Goal: Register for event/course

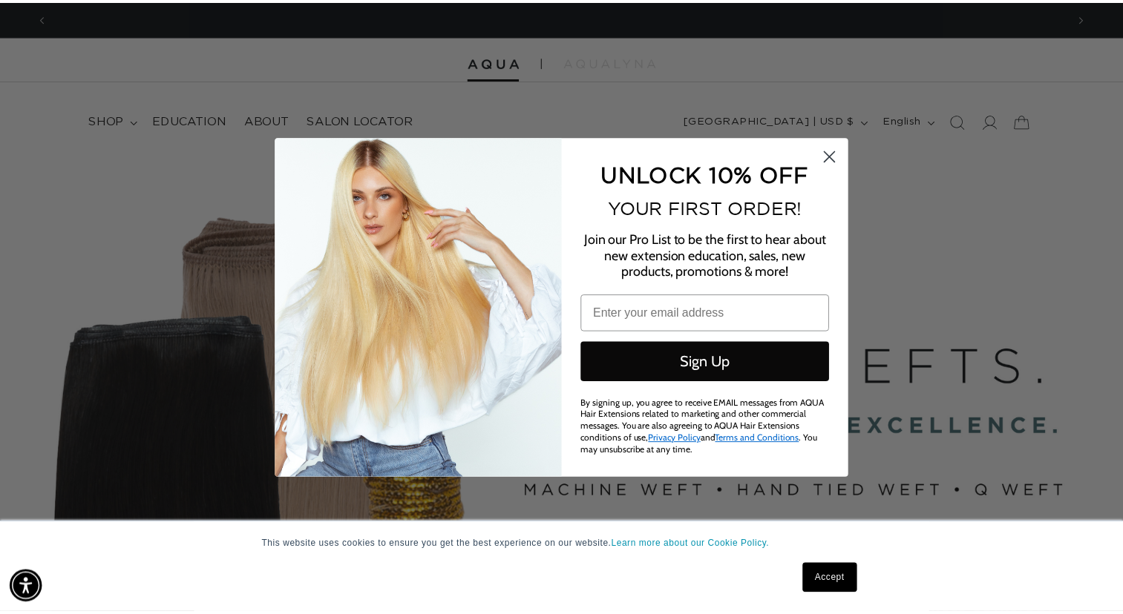
scroll to position [0, 1029]
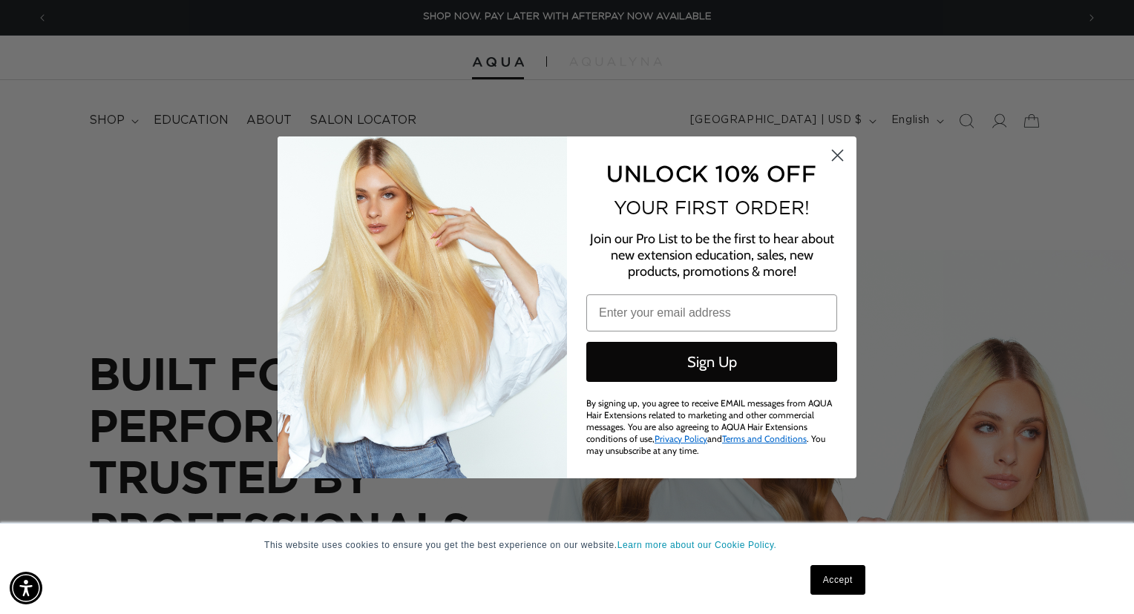
click at [836, 149] on circle "Close dialog" at bounding box center [837, 154] width 24 height 24
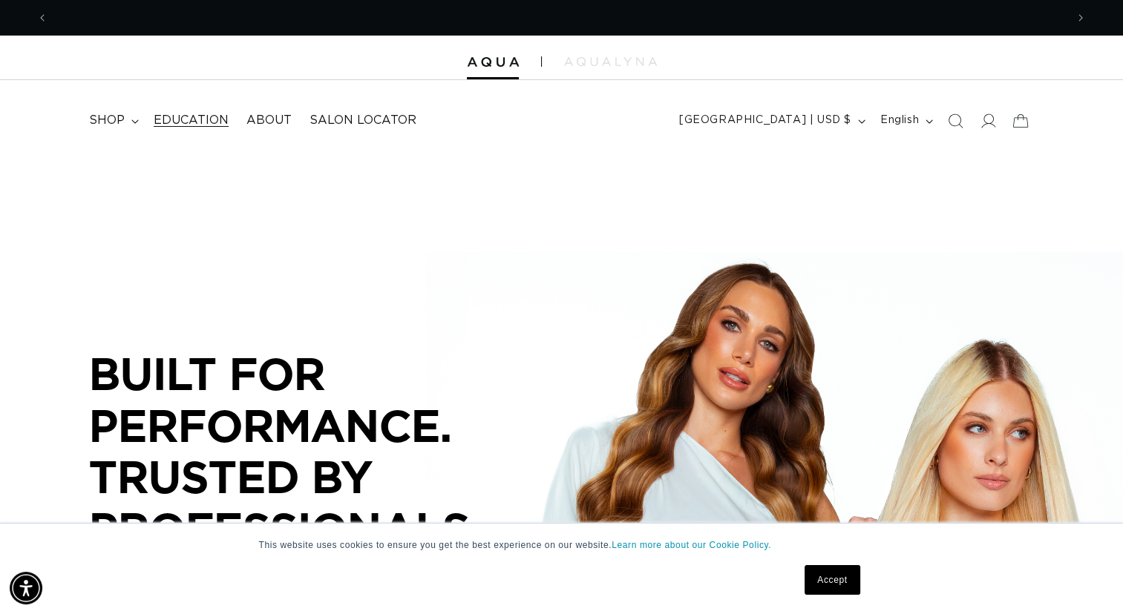
scroll to position [0, 2034]
click at [128, 119] on summary "shop" at bounding box center [112, 120] width 65 height 33
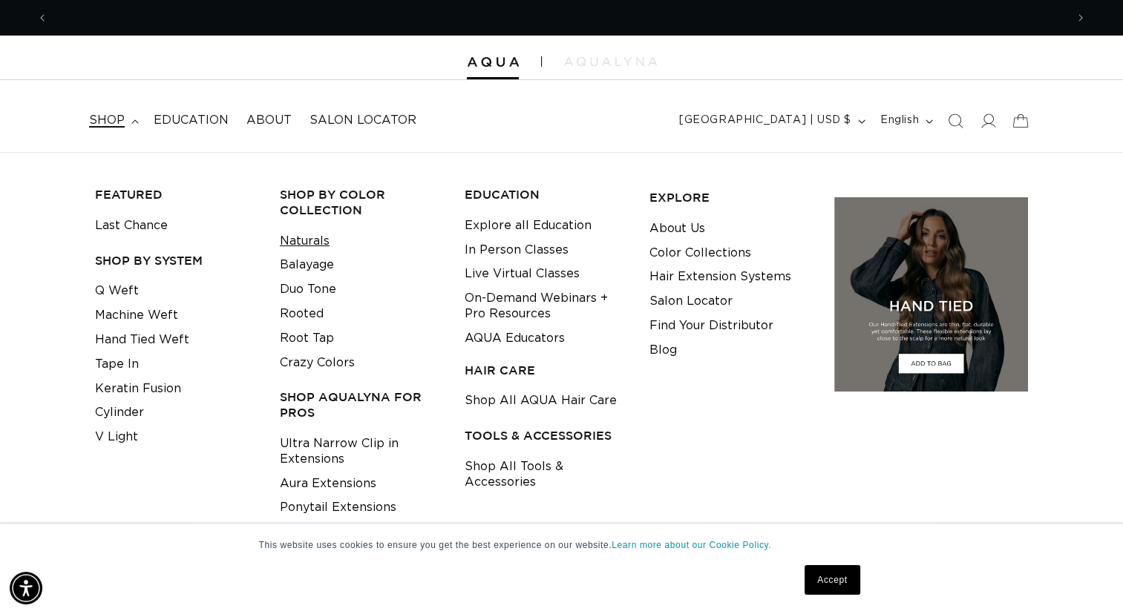
scroll to position [0, 0]
click at [128, 412] on link "Cylinder" at bounding box center [119, 413] width 49 height 24
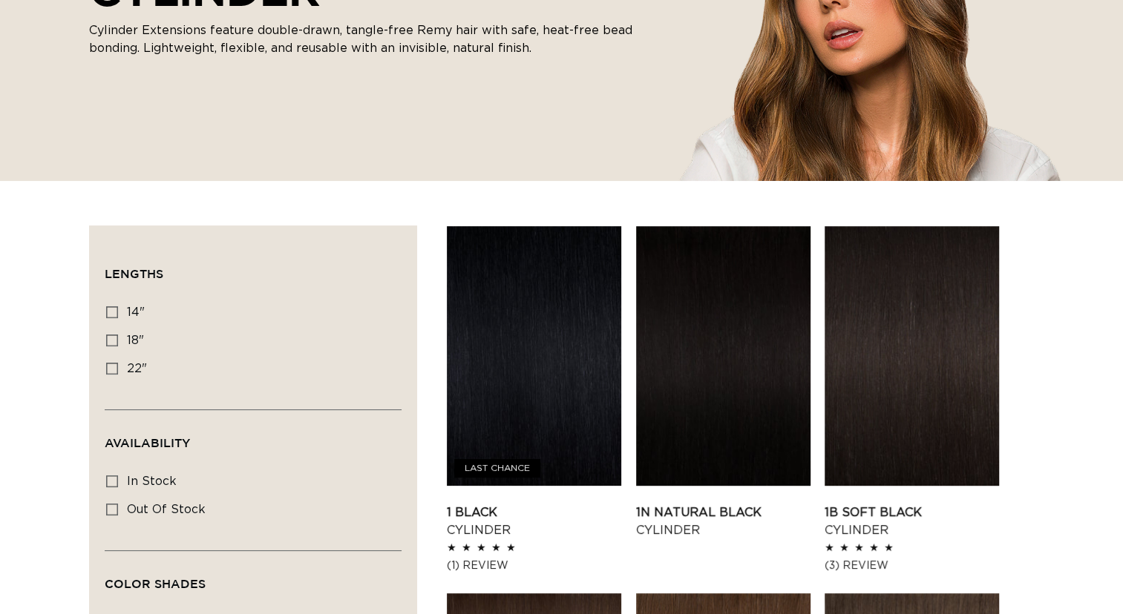
scroll to position [555, 0]
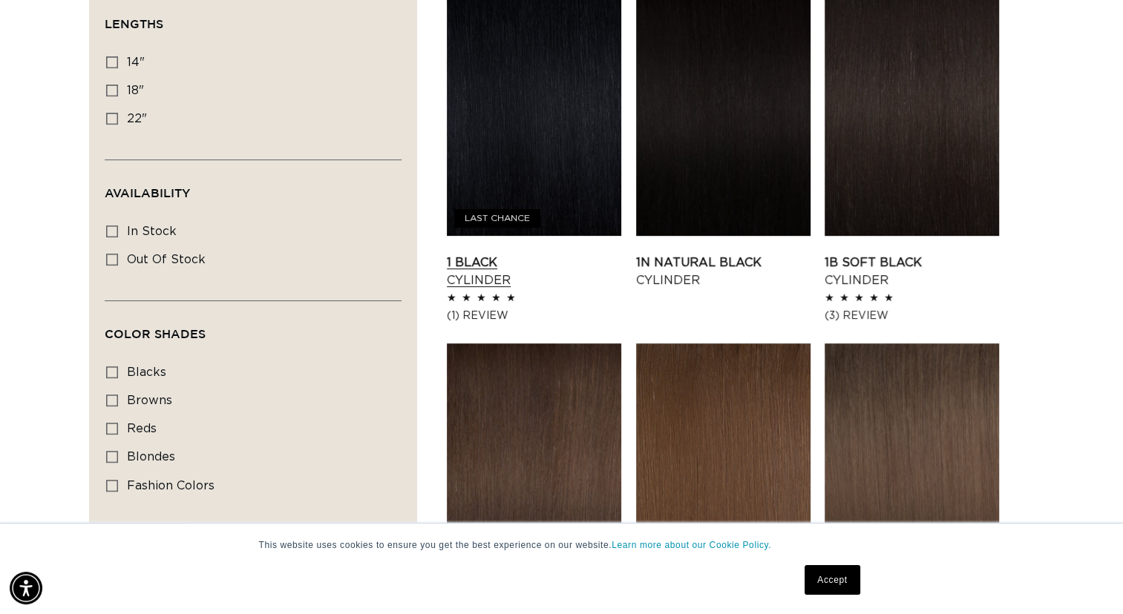
click at [551, 254] on link "1 Black Cylinder" at bounding box center [534, 272] width 174 height 36
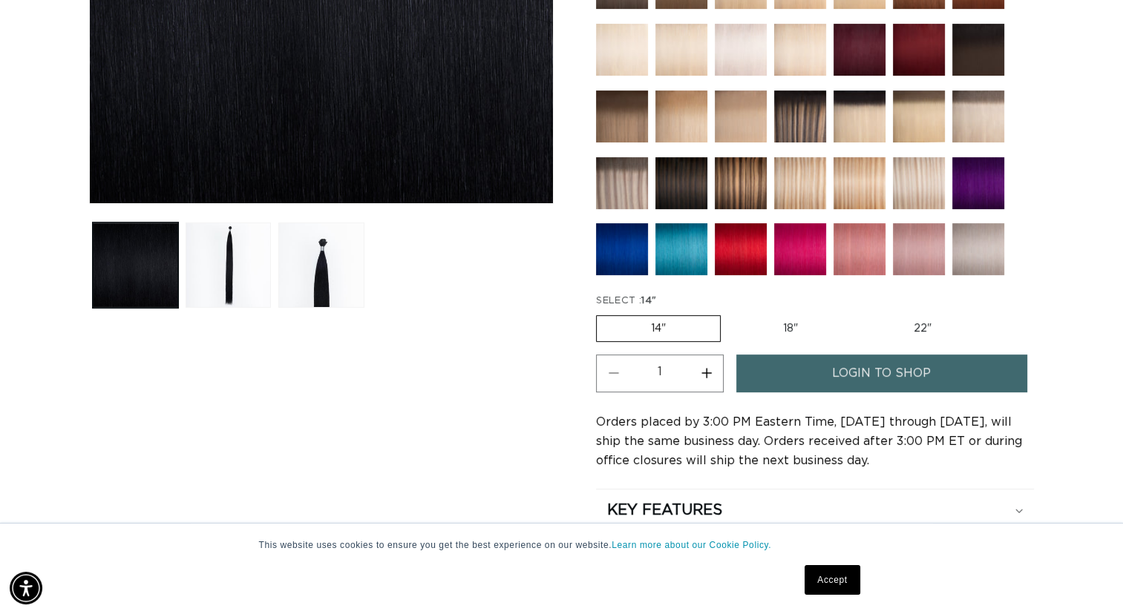
scroll to position [468, 0]
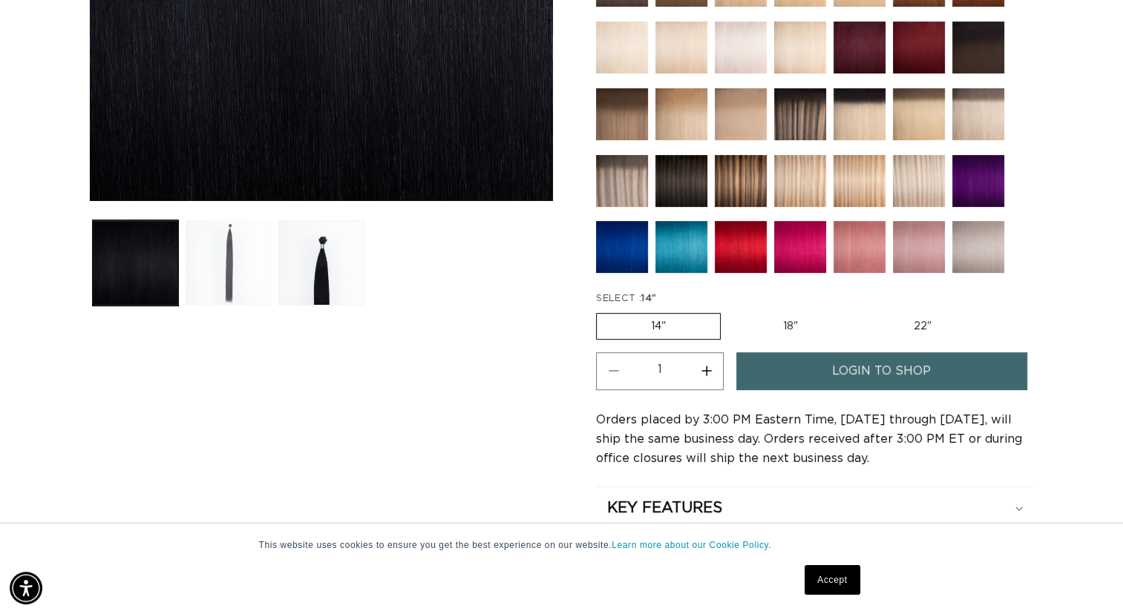
click at [226, 237] on button "Load image 2 in gallery view" at bounding box center [228, 262] width 85 height 85
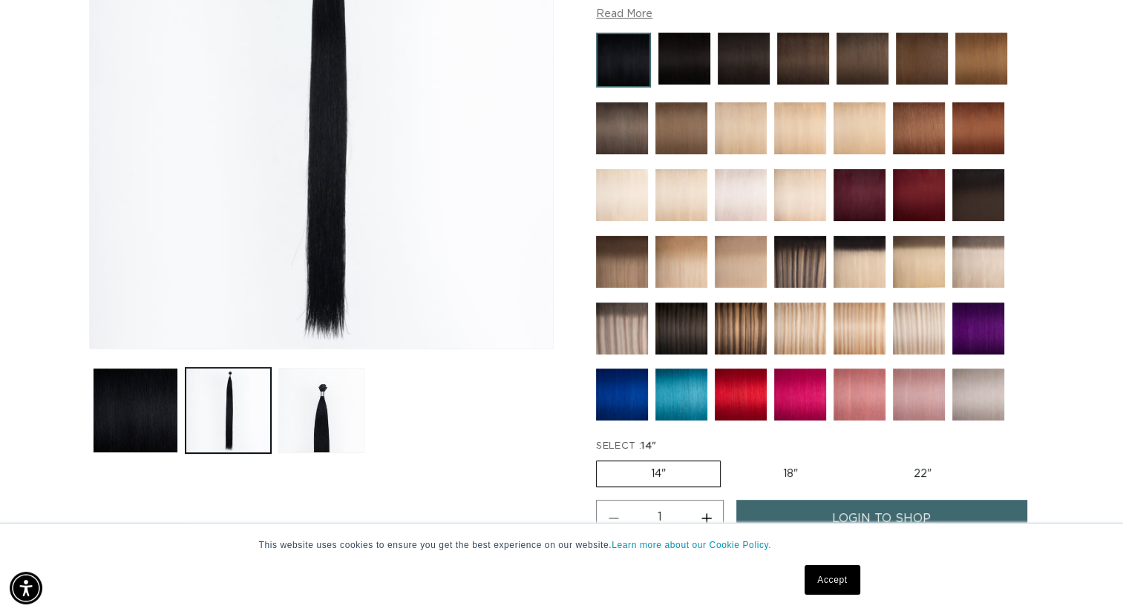
scroll to position [0, 1017]
click at [725, 188] on img at bounding box center [741, 195] width 52 height 52
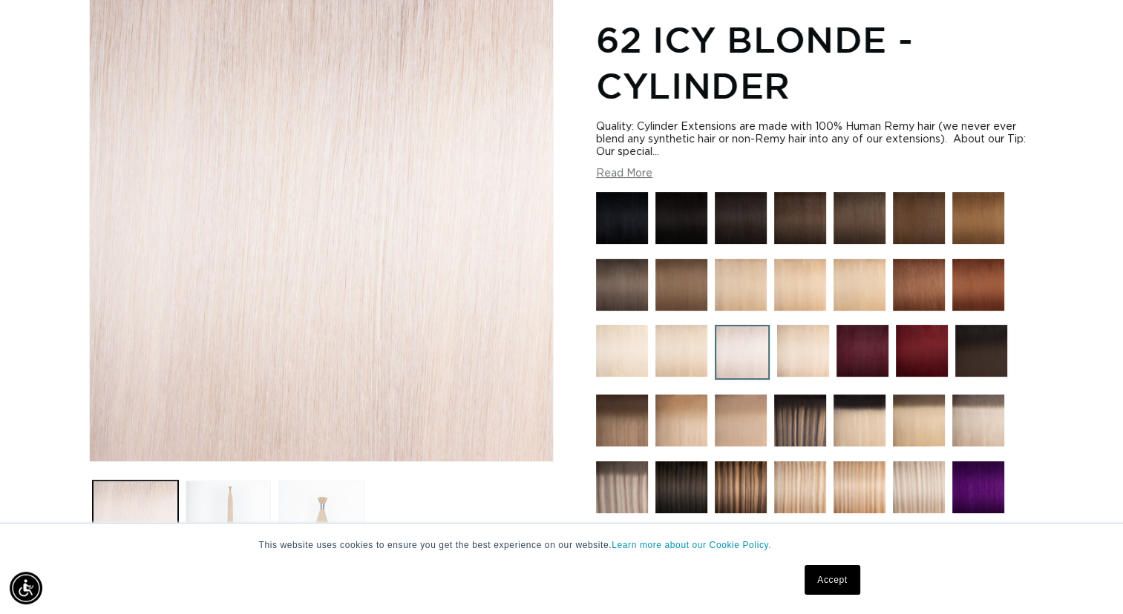
scroll to position [2, 0]
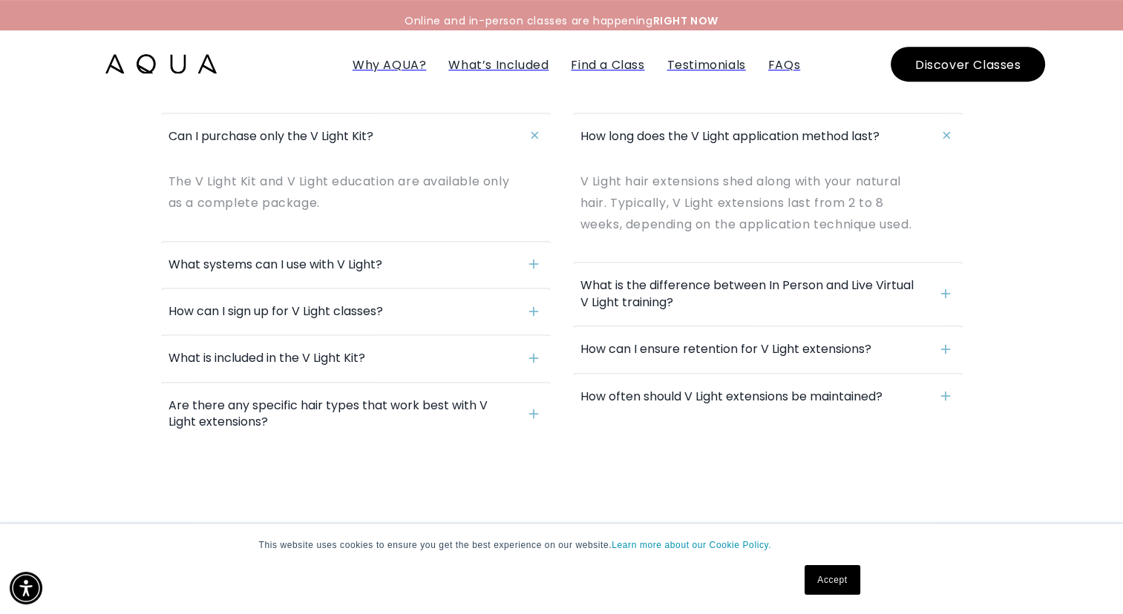
scroll to position [6295, 0]
click at [540, 246] on span at bounding box center [534, 262] width 19 height 32
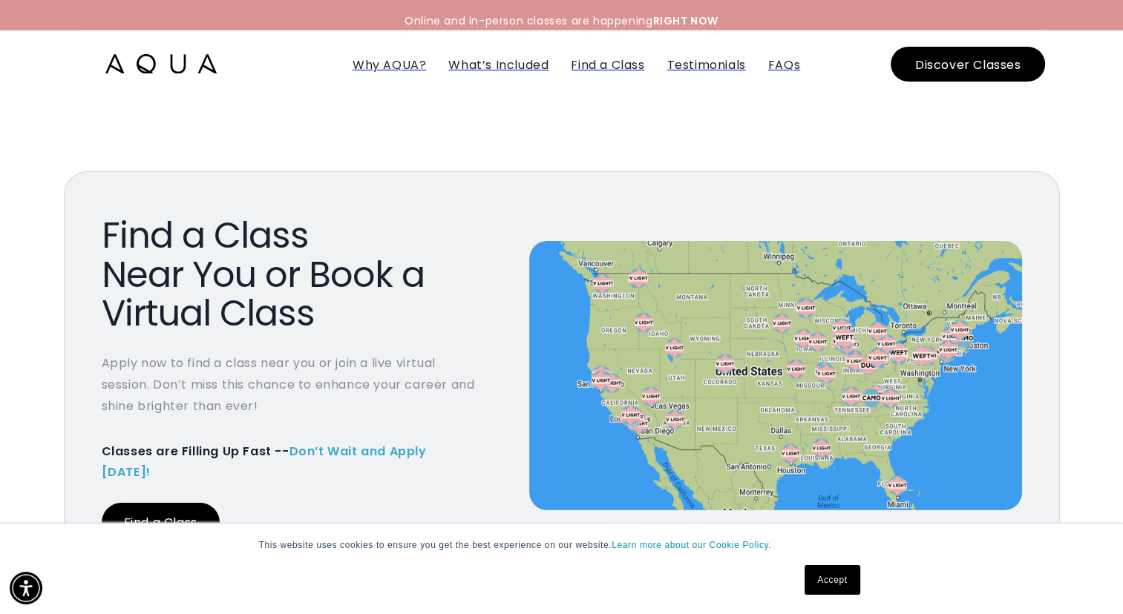
scroll to position [5245, 0]
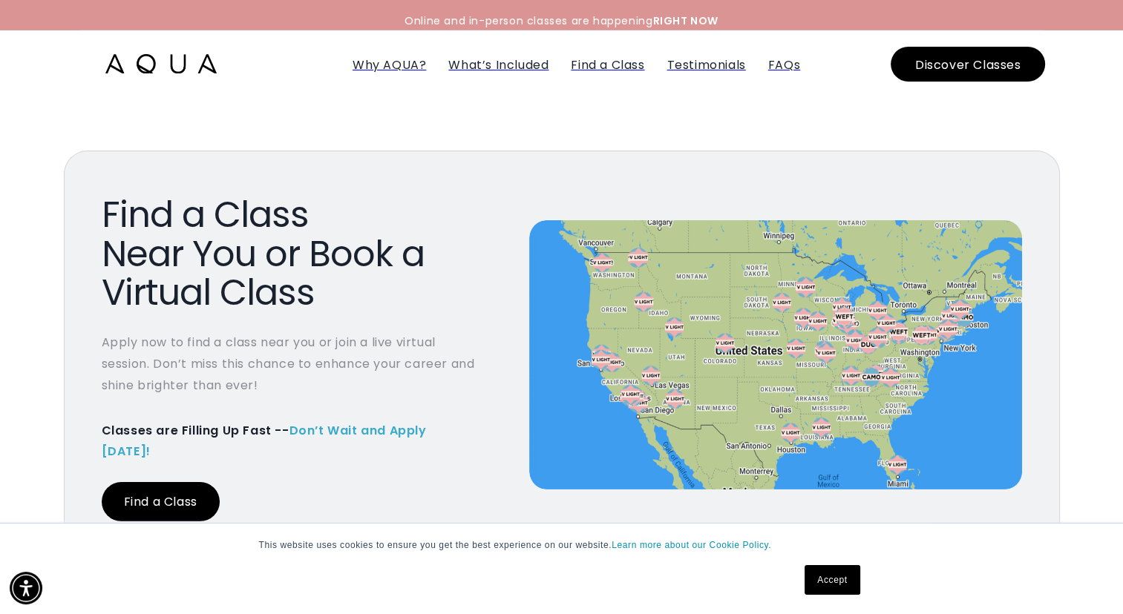
click at [183, 482] on link "Find a Class" at bounding box center [161, 501] width 118 height 39
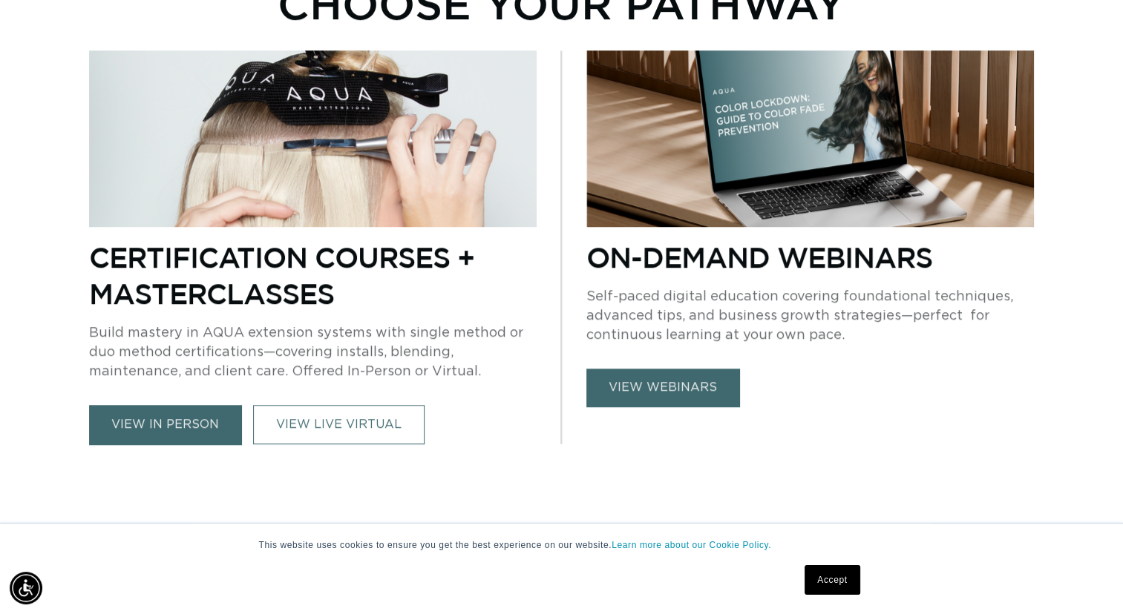
click at [163, 401] on div "Certification Courses + Masterclasses Build mastery in AQUA extension systems w…" at bounding box center [312, 342] width 447 height 206
click at [165, 413] on link "view in person" at bounding box center [165, 424] width 152 height 39
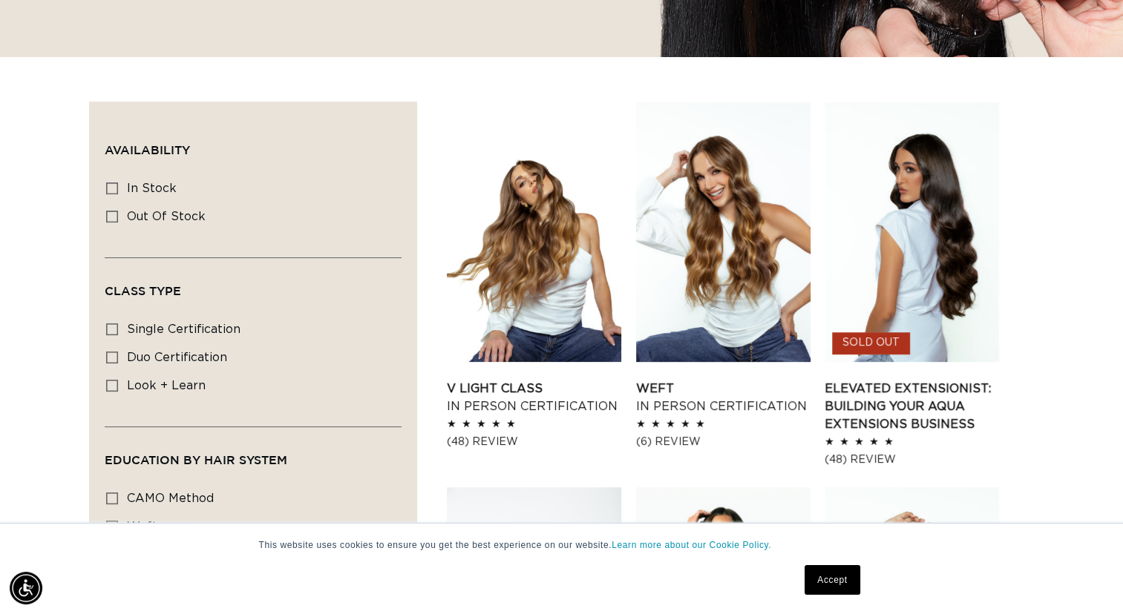
scroll to position [422, 0]
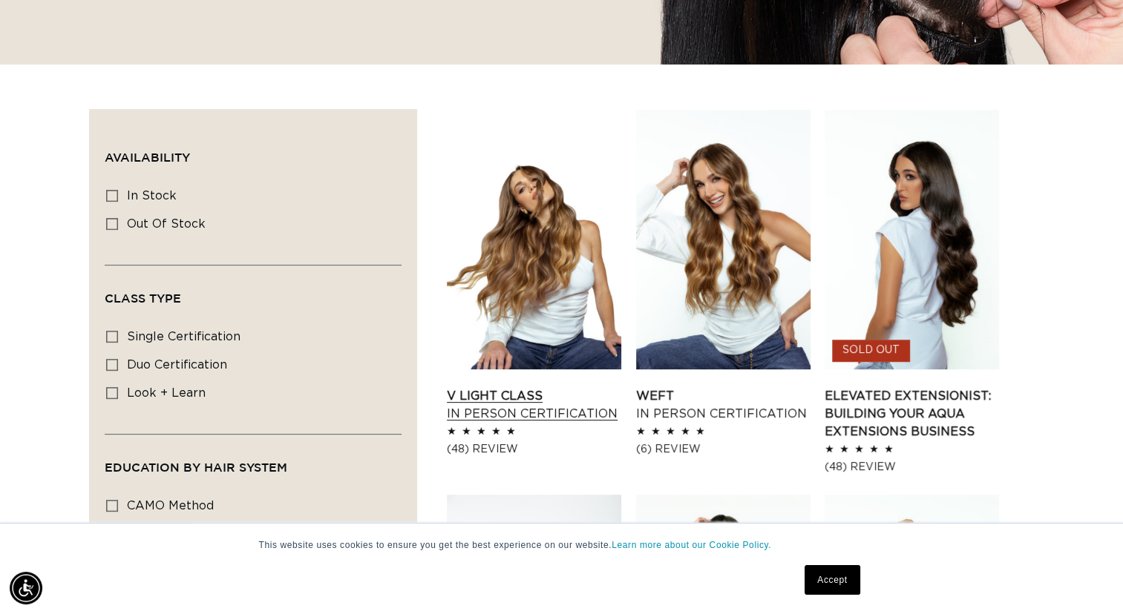
click at [551, 387] on link "V Light Class In Person Certification" at bounding box center [534, 405] width 174 height 36
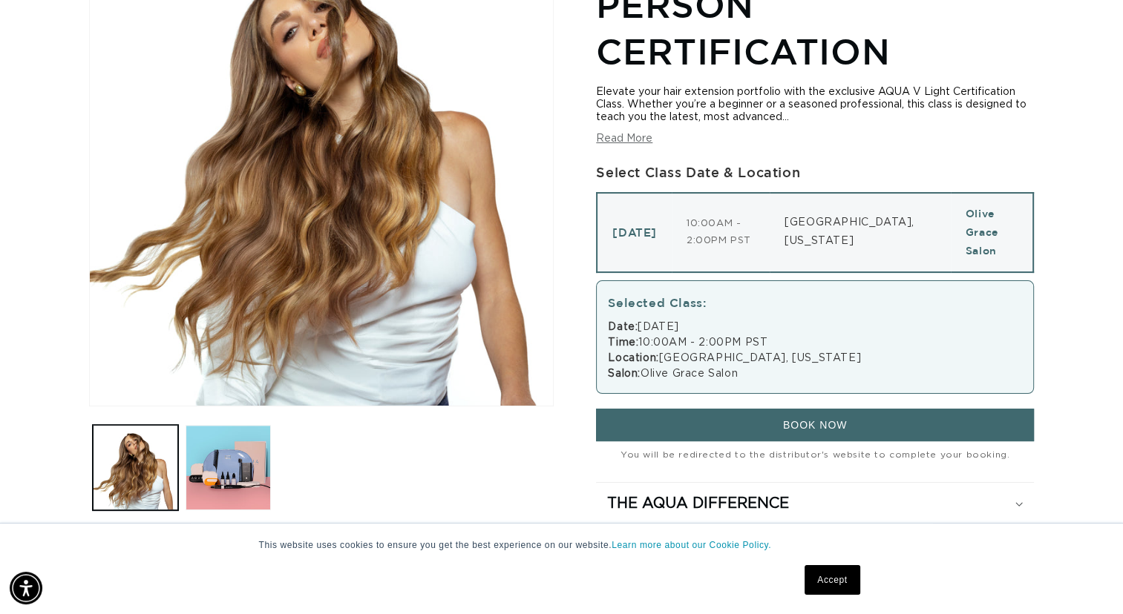
click at [836, 419] on span "BOOK NOW" at bounding box center [815, 425] width 65 height 12
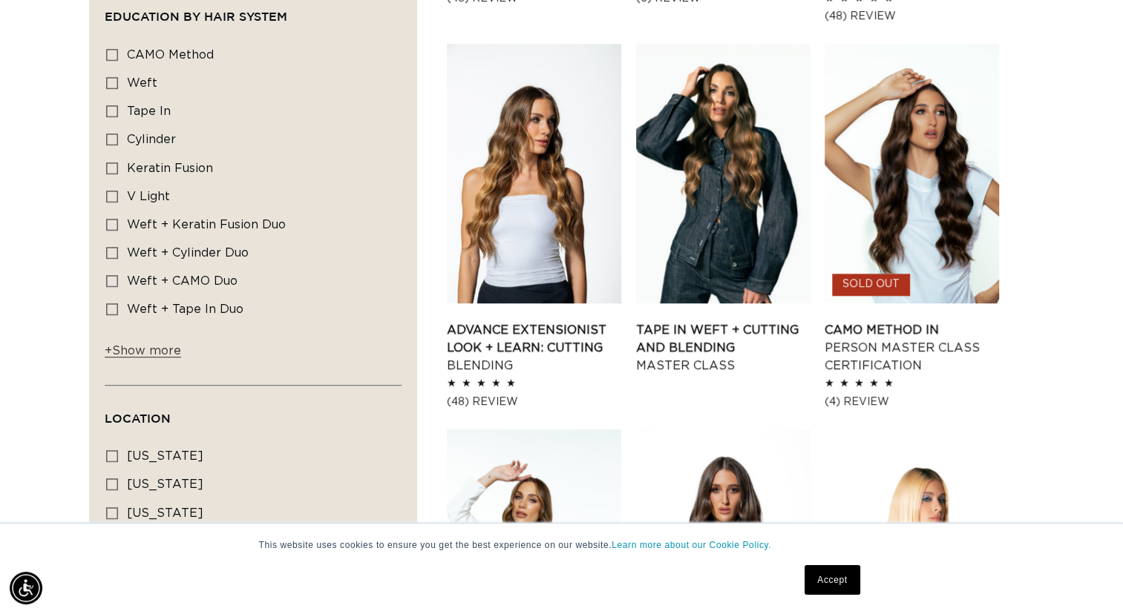
scroll to position [879, 0]
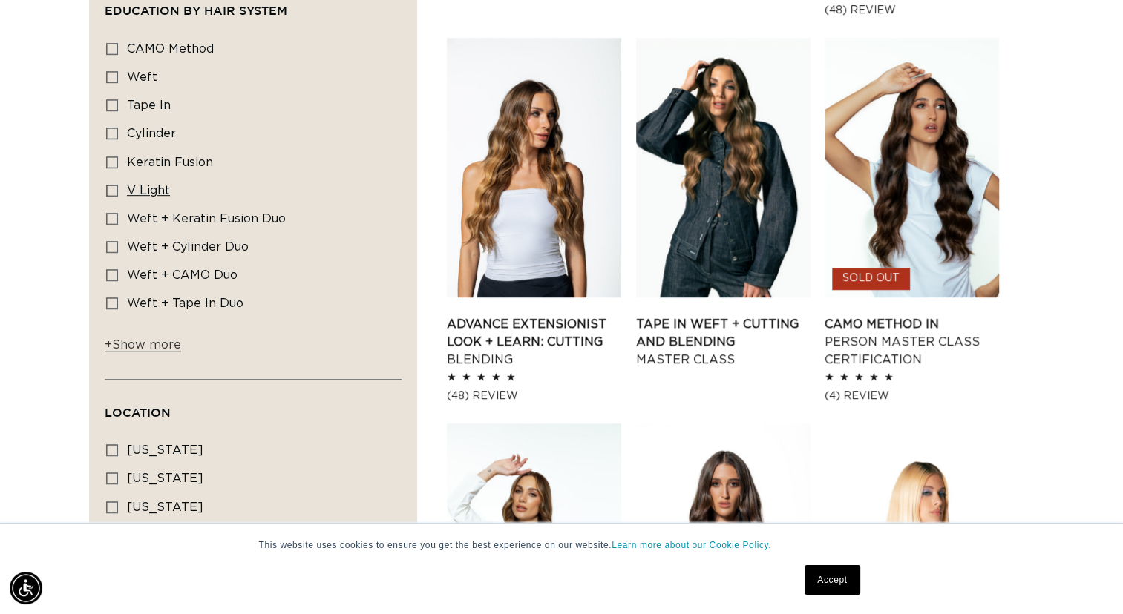
click at [114, 185] on icon at bounding box center [112, 191] width 12 height 12
click at [114, 185] on input "V Light V Light (1 product)" at bounding box center [112, 191] width 12 height 12
checkbox input "true"
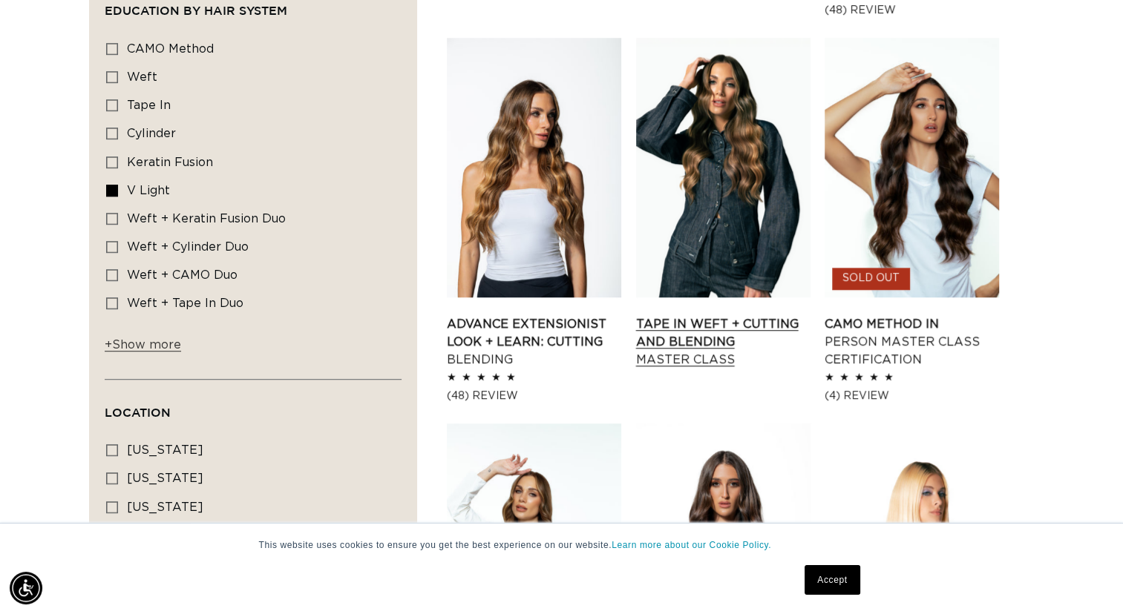
scroll to position [0, 2034]
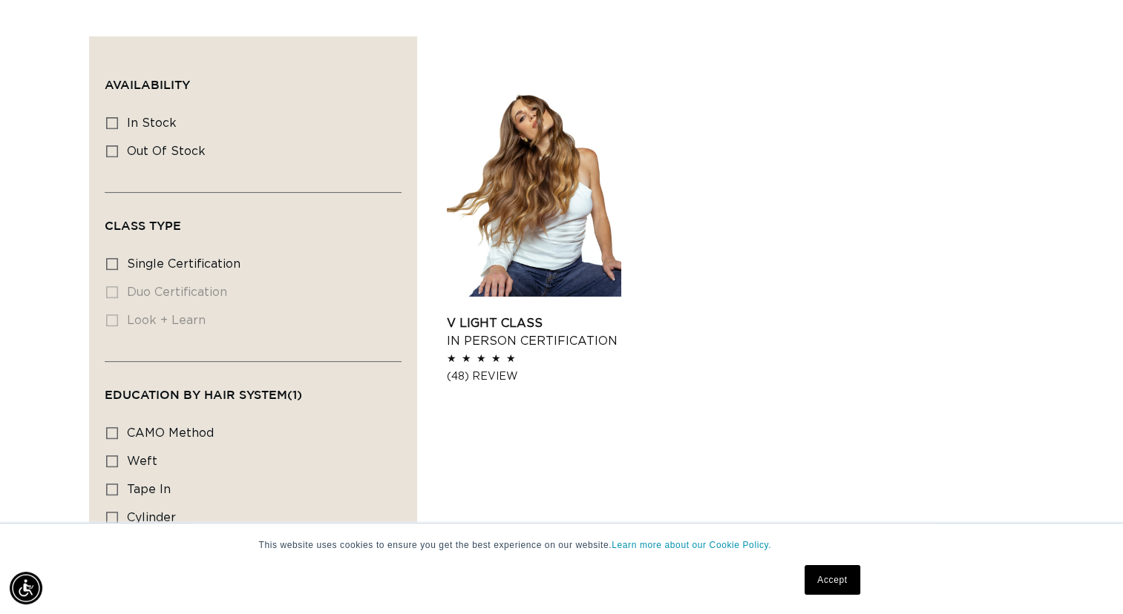
scroll to position [494, 0]
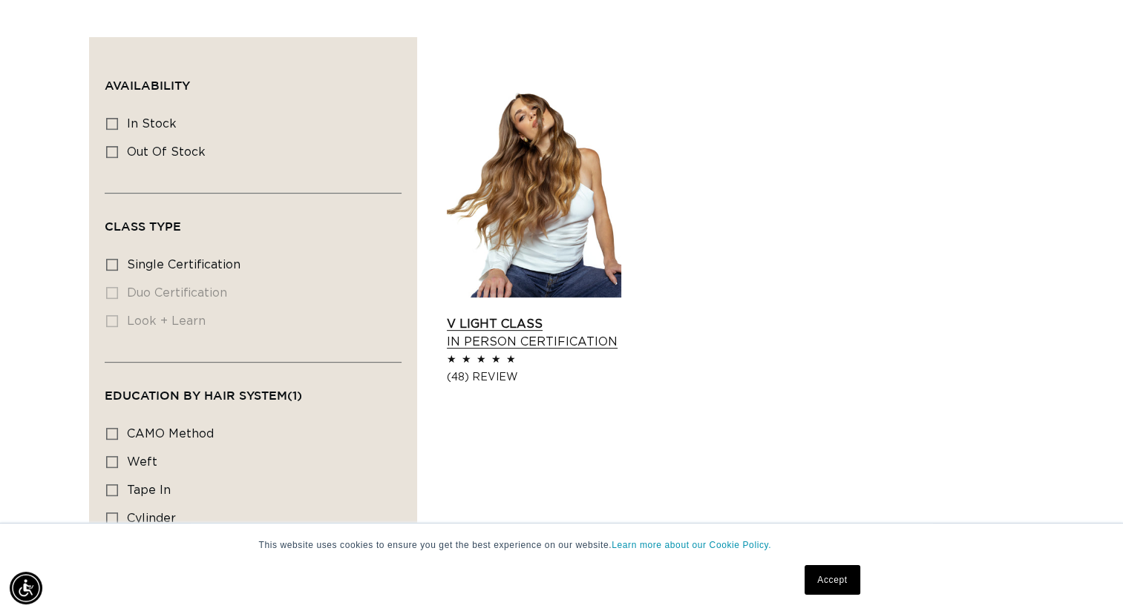
click at [562, 315] on link "V Light Class In Person Certification" at bounding box center [534, 333] width 174 height 36
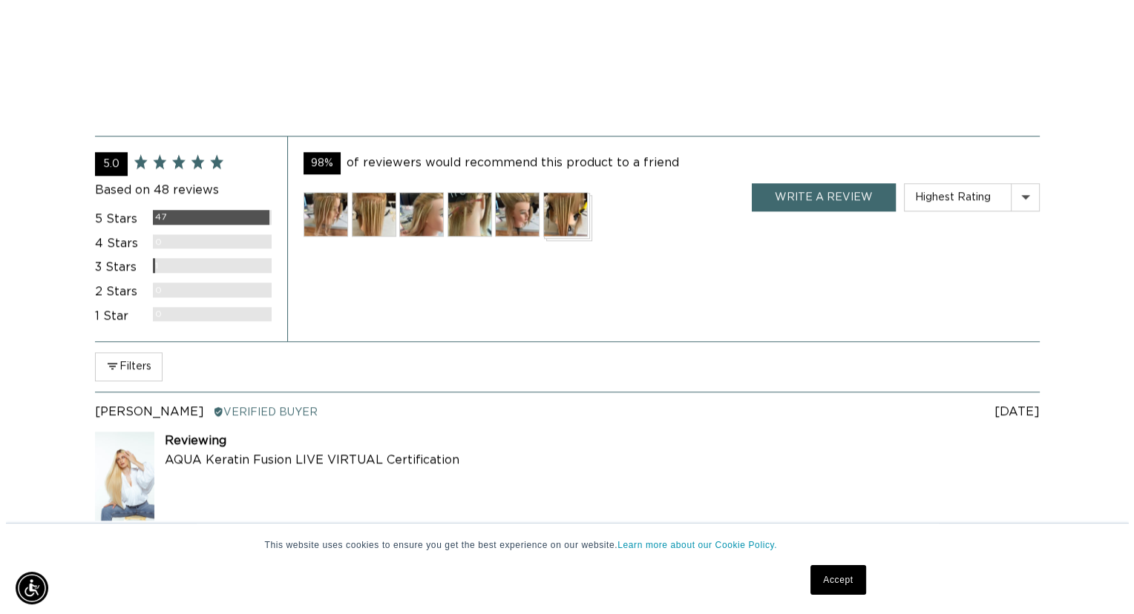
scroll to position [1496, 0]
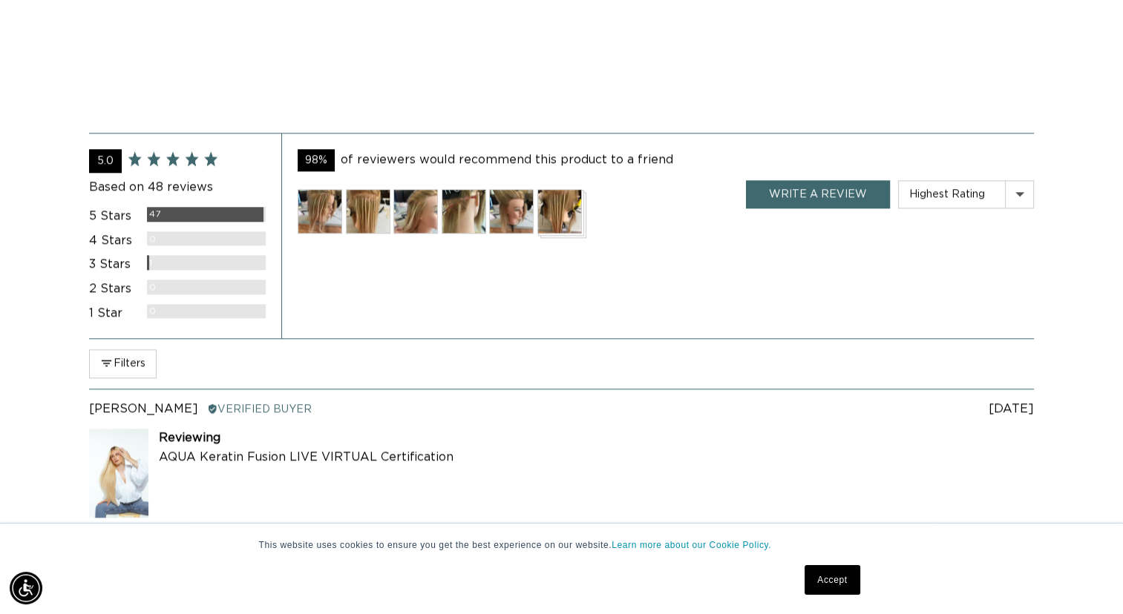
click at [326, 190] on img at bounding box center [320, 211] width 45 height 45
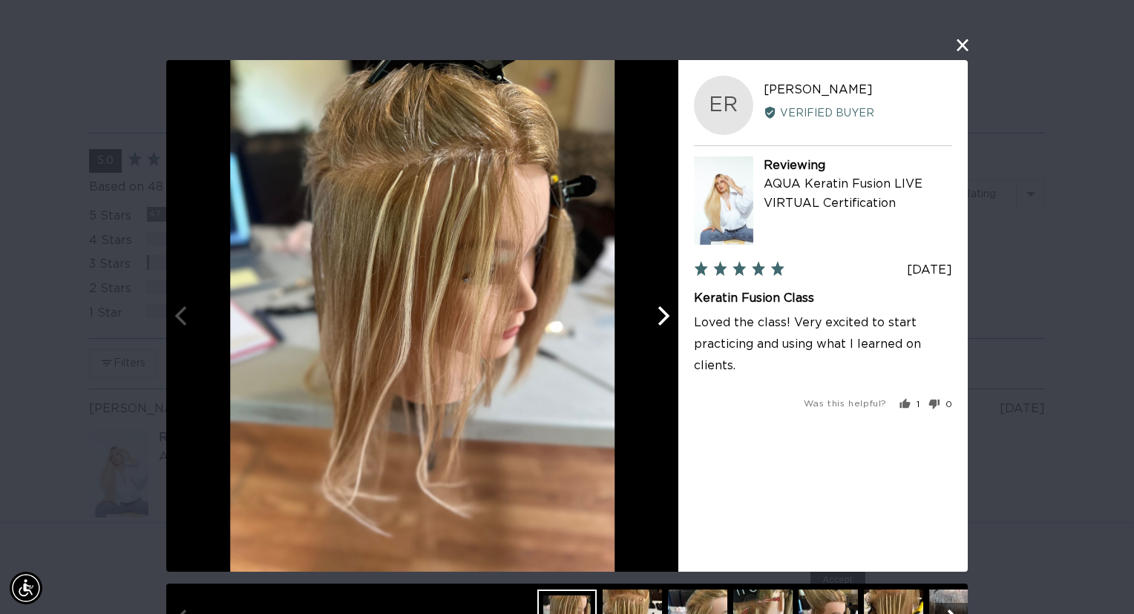
scroll to position [0, 1029]
click at [656, 313] on icon "Next" at bounding box center [661, 315] width 19 height 19
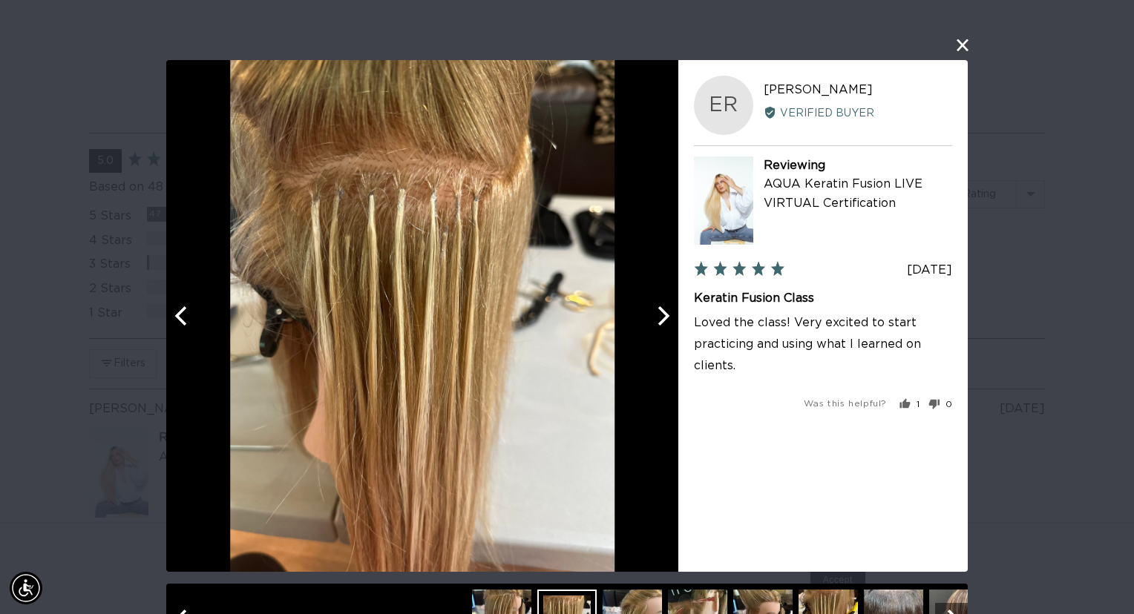
scroll to position [0, 2057]
click at [656, 313] on icon "Next" at bounding box center [661, 315] width 19 height 19
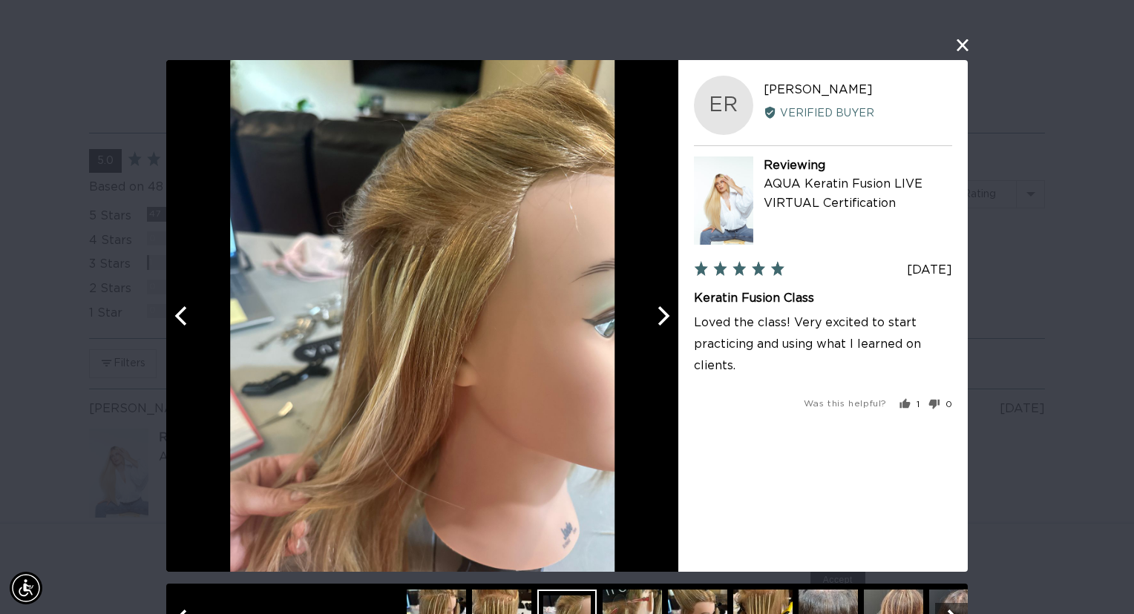
scroll to position [0, 0]
click at [656, 313] on icon "Next" at bounding box center [661, 315] width 19 height 19
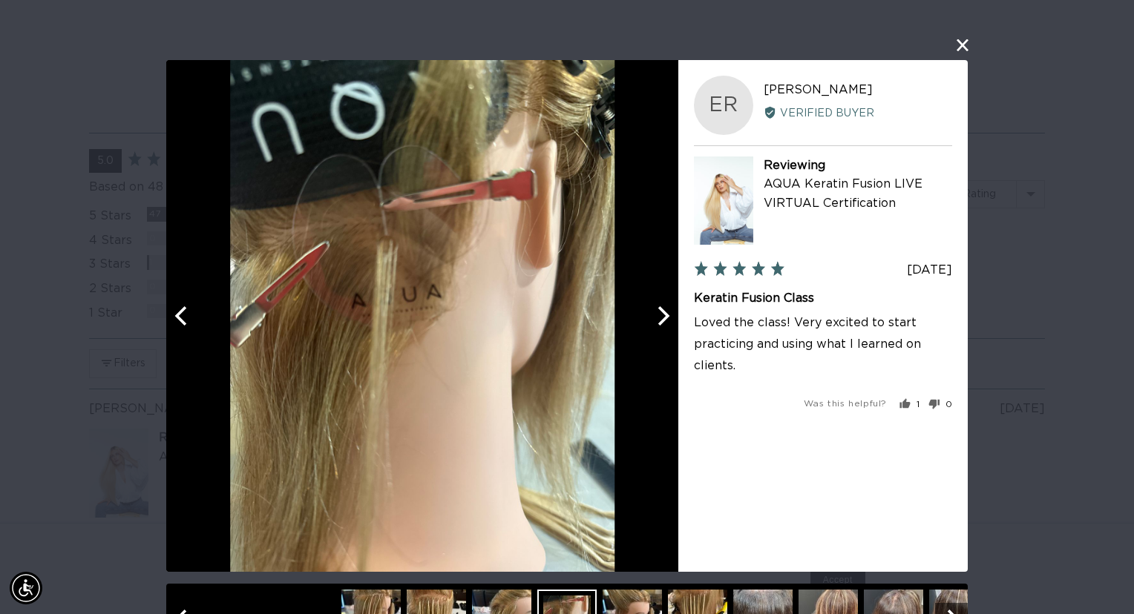
scroll to position [0, 1029]
click at [656, 313] on icon "Next" at bounding box center [661, 315] width 19 height 19
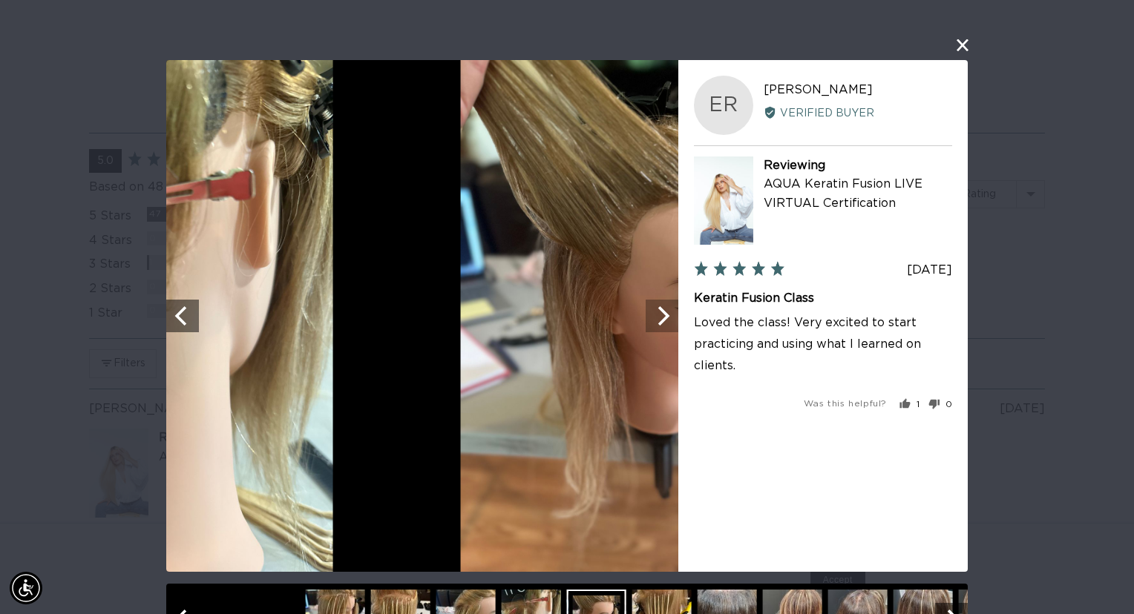
scroll to position [0, 2057]
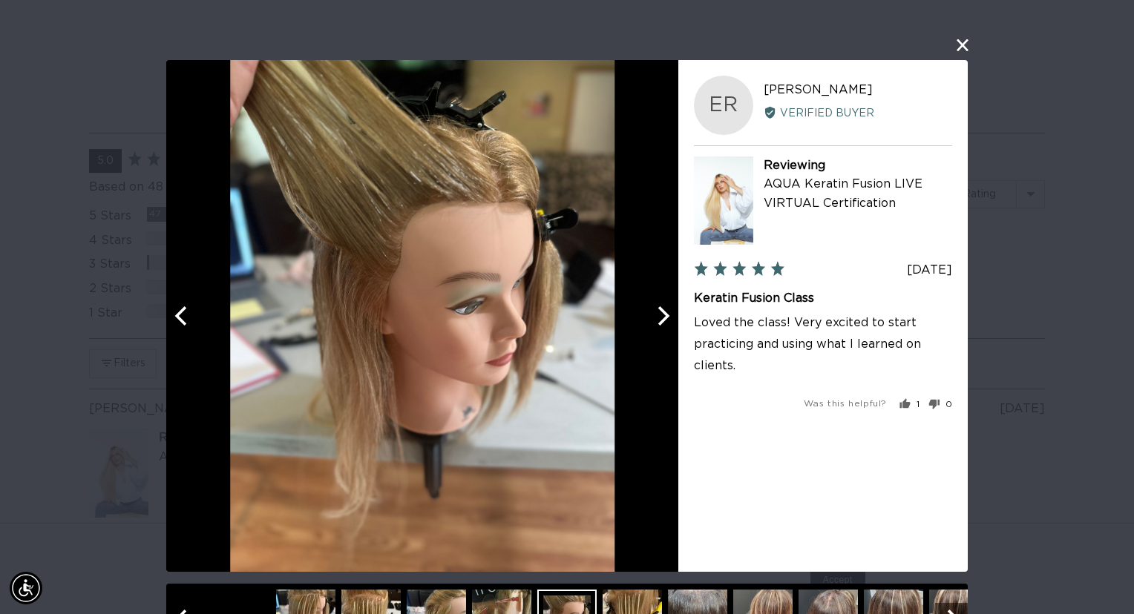
click at [656, 313] on icon "Next" at bounding box center [661, 315] width 19 height 19
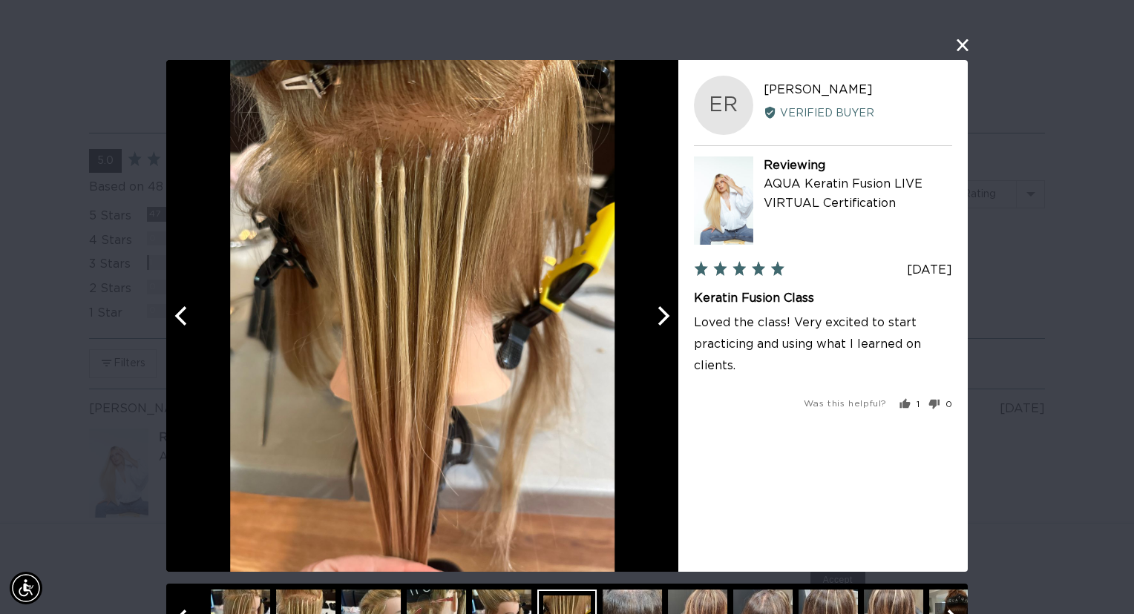
click at [656, 313] on icon "Next" at bounding box center [661, 315] width 19 height 19
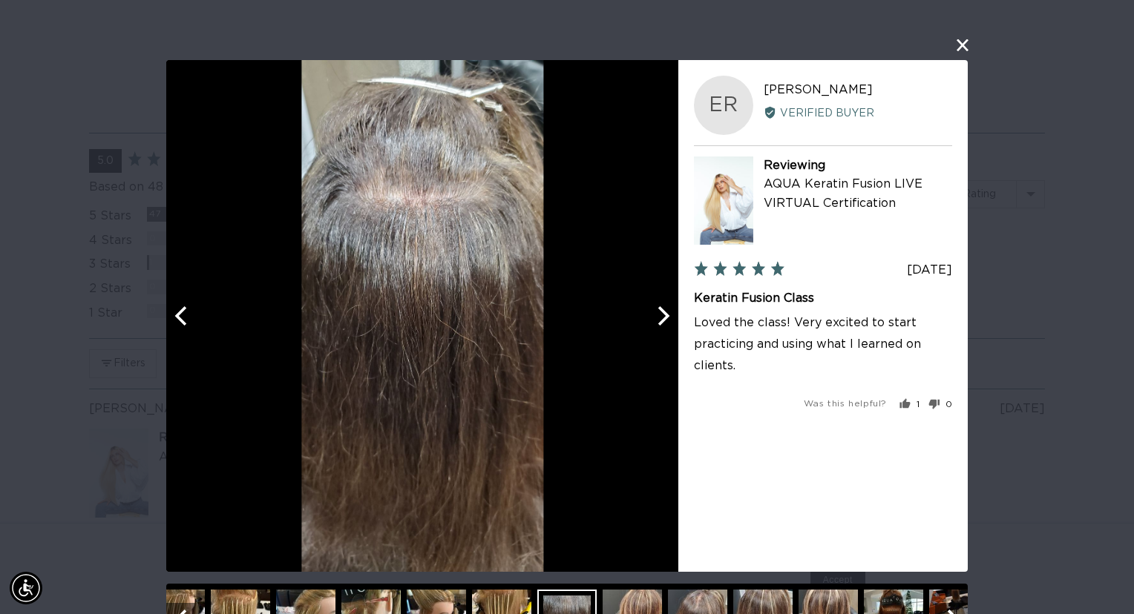
scroll to position [0, 0]
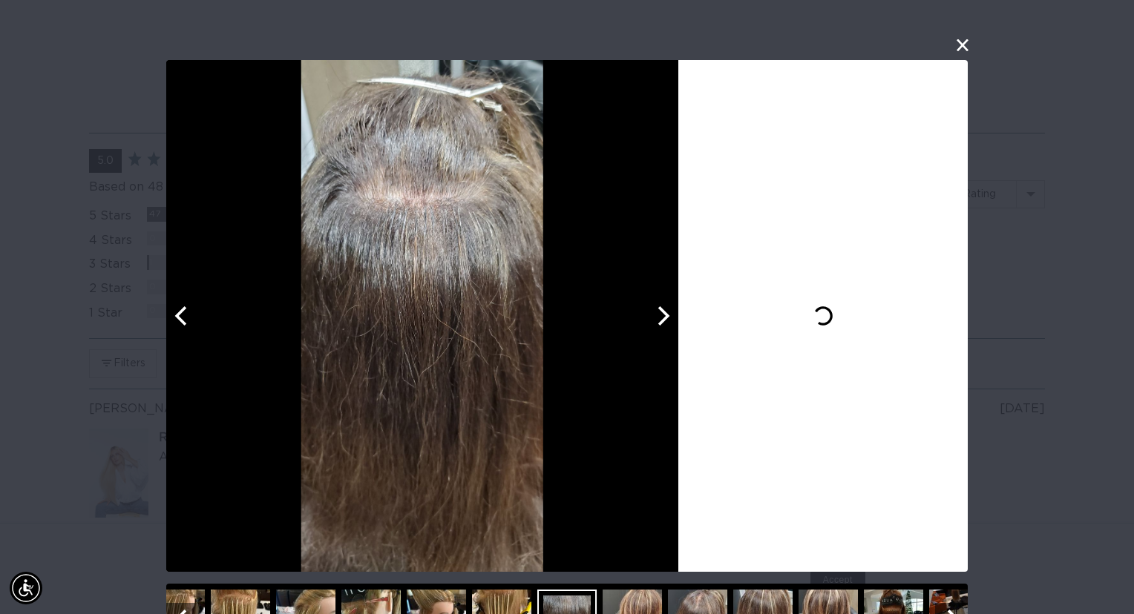
click at [656, 313] on icon "Next" at bounding box center [661, 315] width 19 height 19
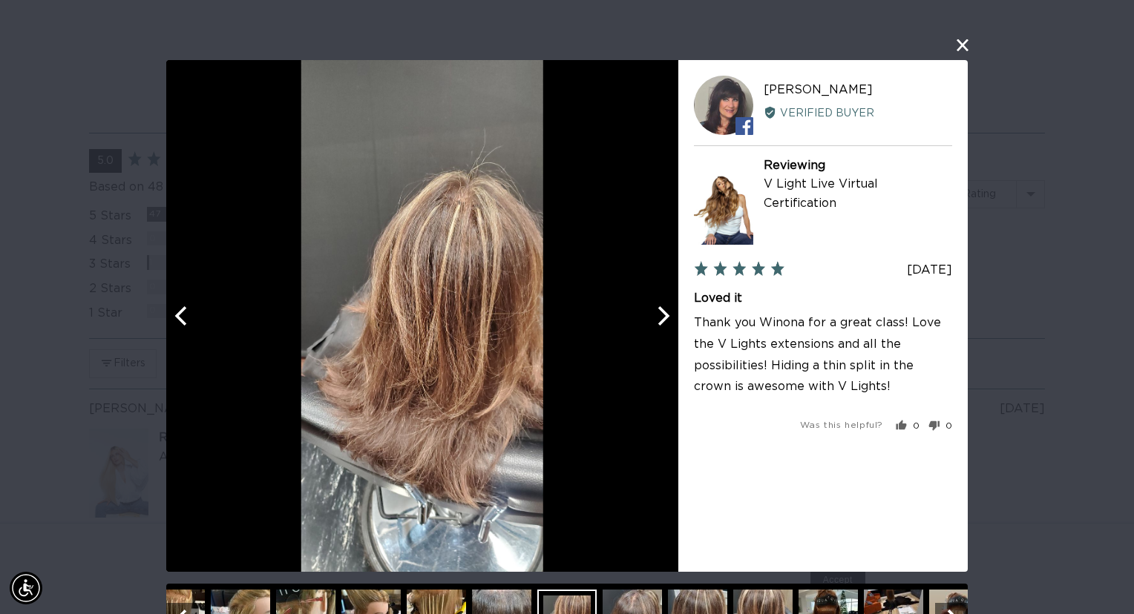
click at [656, 313] on icon "Next" at bounding box center [661, 315] width 19 height 19
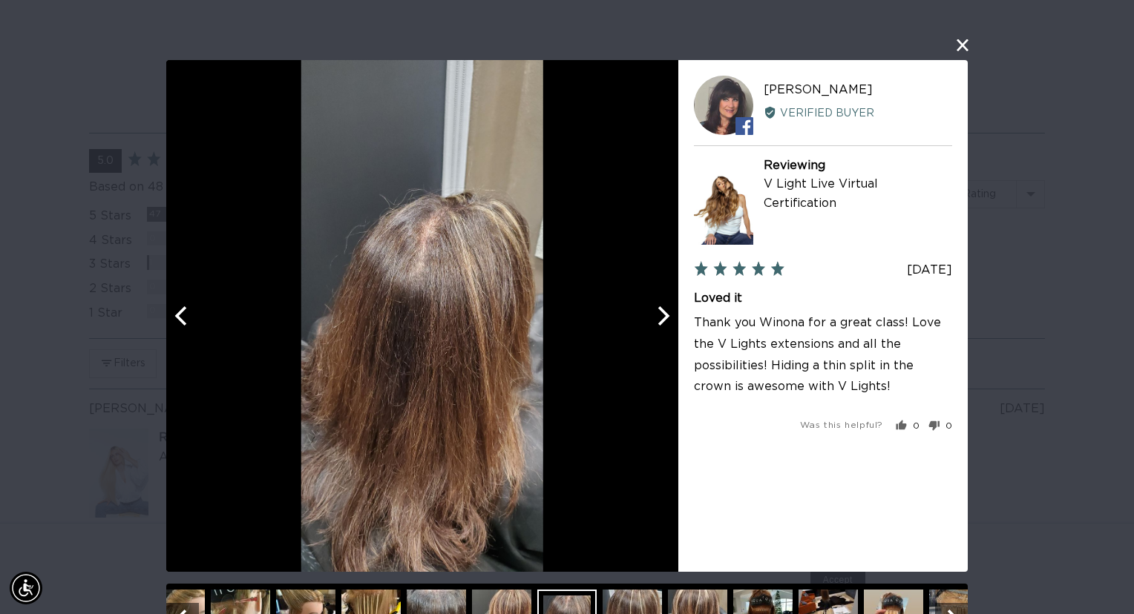
scroll to position [0, 1029]
click at [656, 313] on icon "Next" at bounding box center [661, 315] width 19 height 19
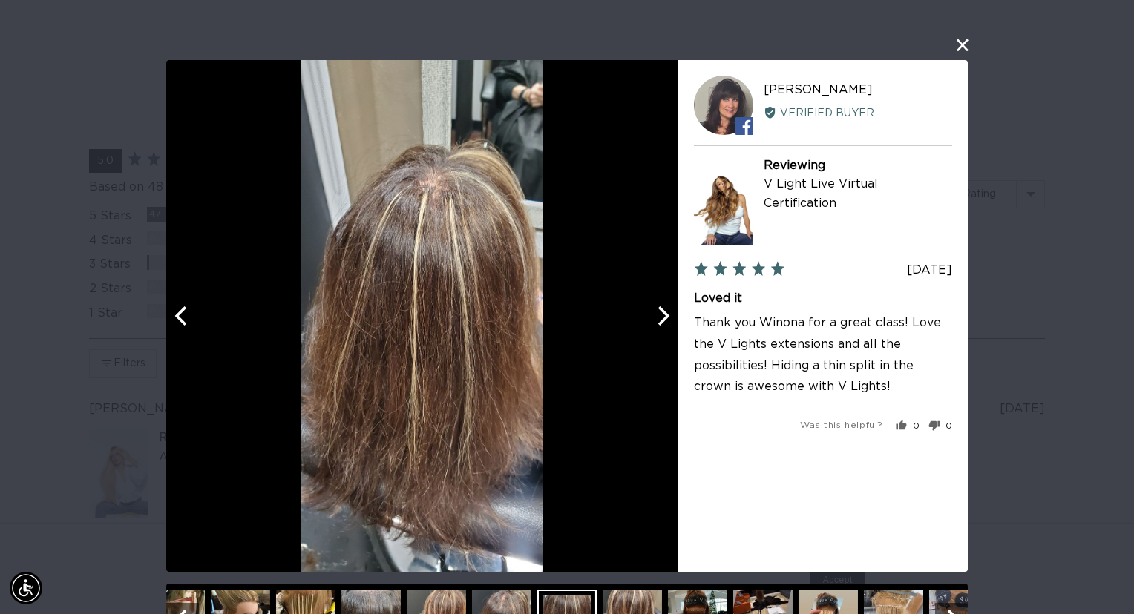
click at [656, 313] on icon "Next" at bounding box center [661, 315] width 19 height 19
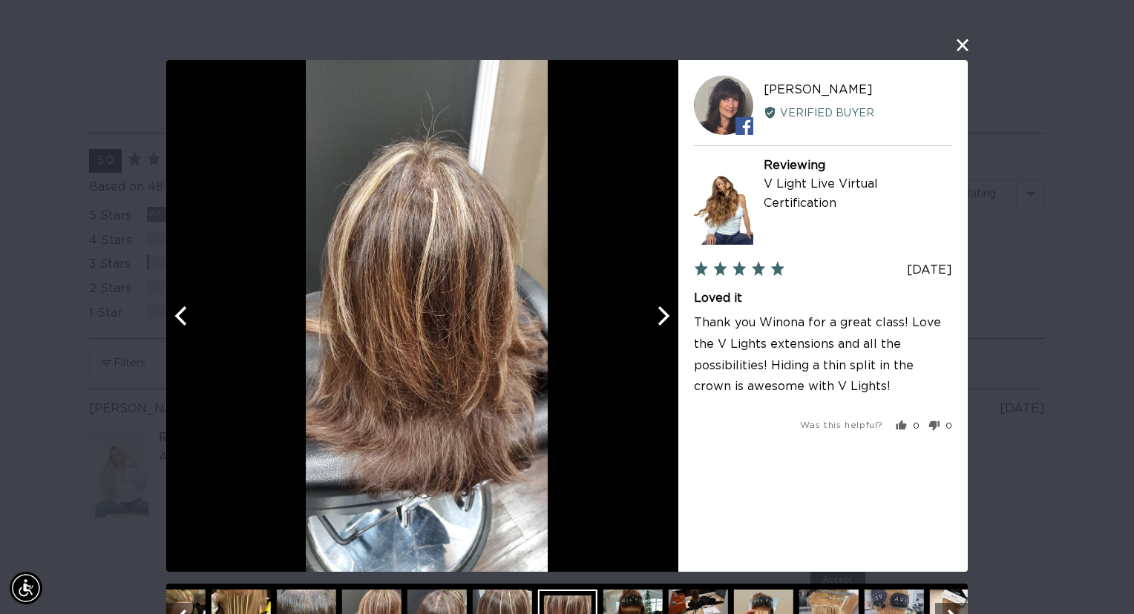
scroll to position [0, 2057]
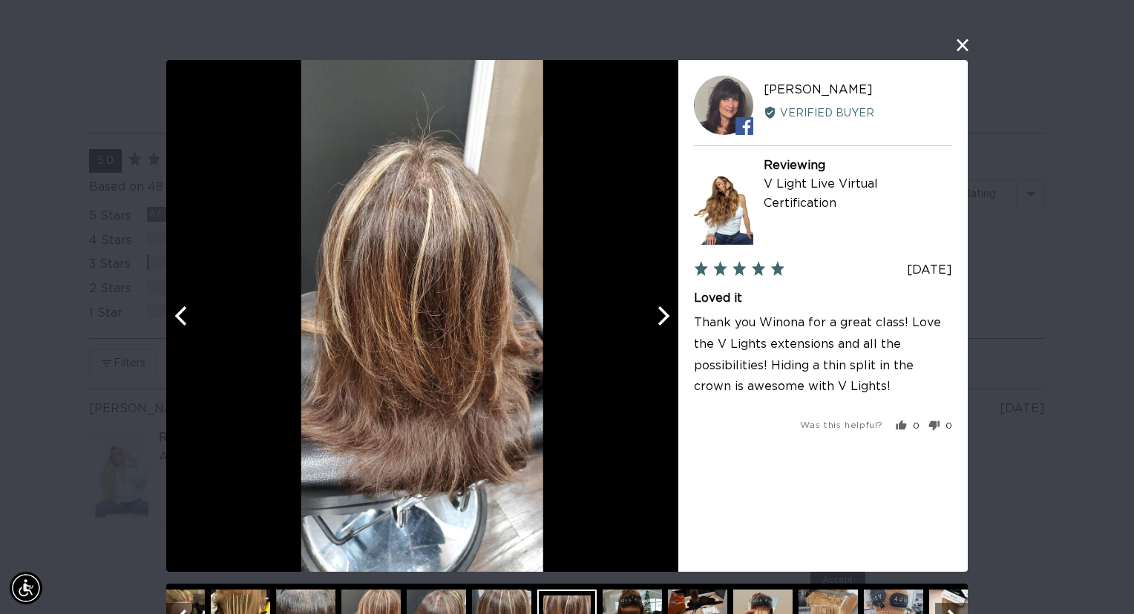
click at [656, 313] on icon "Next" at bounding box center [661, 315] width 19 height 19
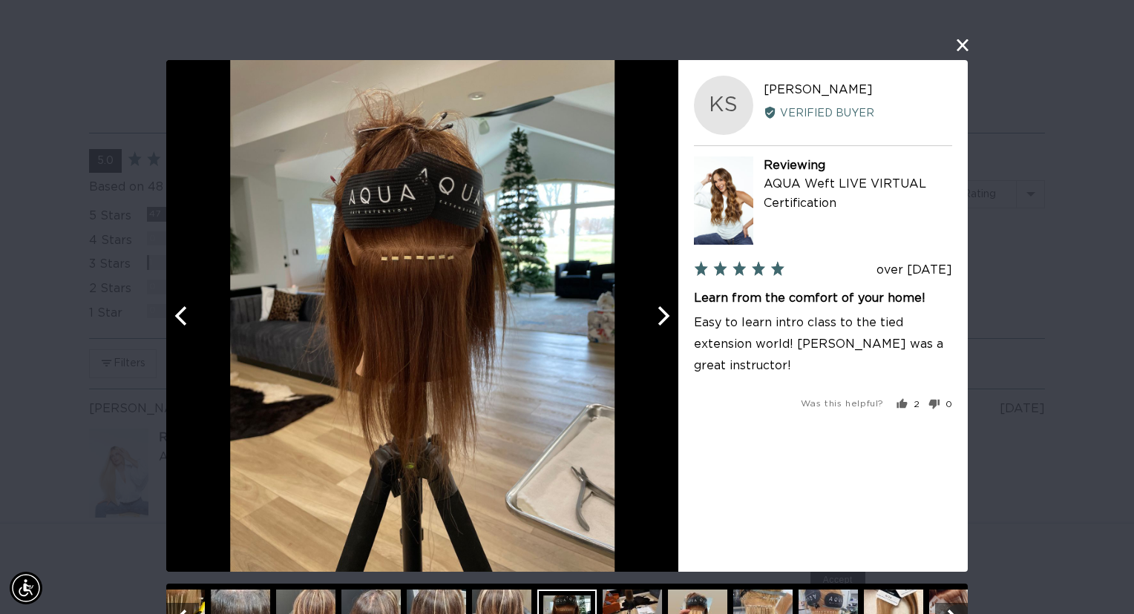
scroll to position [0, 0]
click at [656, 313] on icon "Next" at bounding box center [661, 315] width 19 height 19
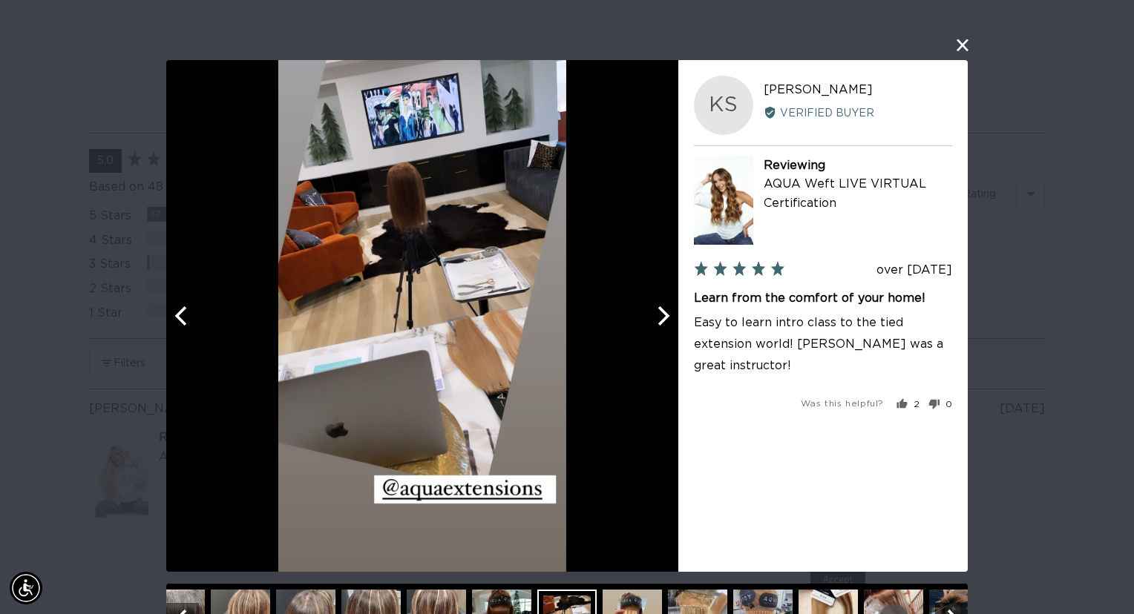
click at [656, 313] on icon "Next" at bounding box center [661, 315] width 19 height 19
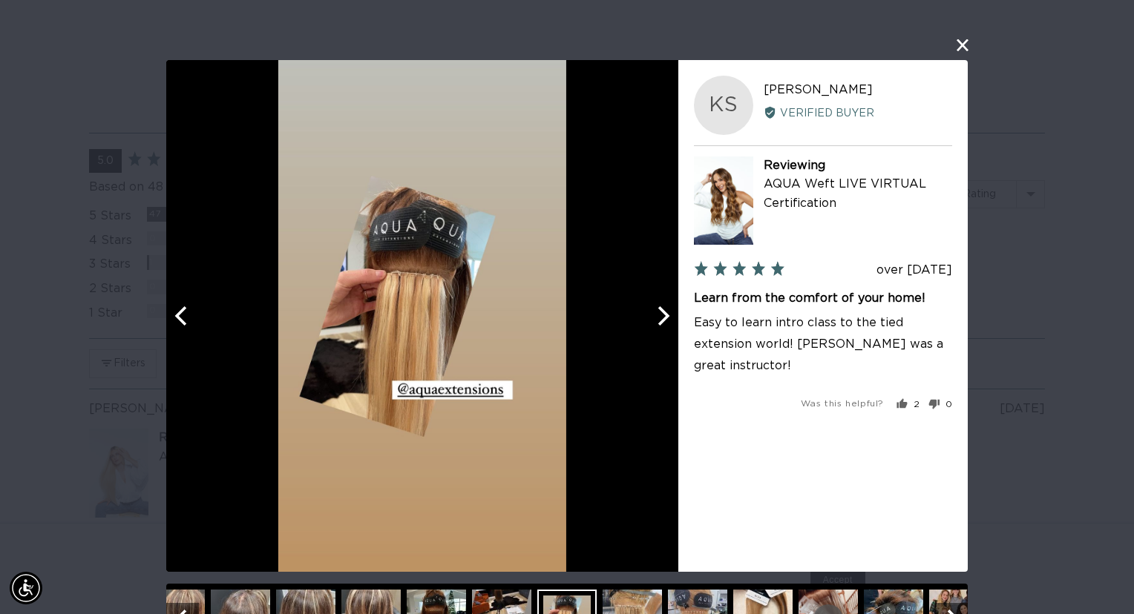
scroll to position [0, 1029]
click at [656, 313] on icon "Next" at bounding box center [661, 315] width 19 height 19
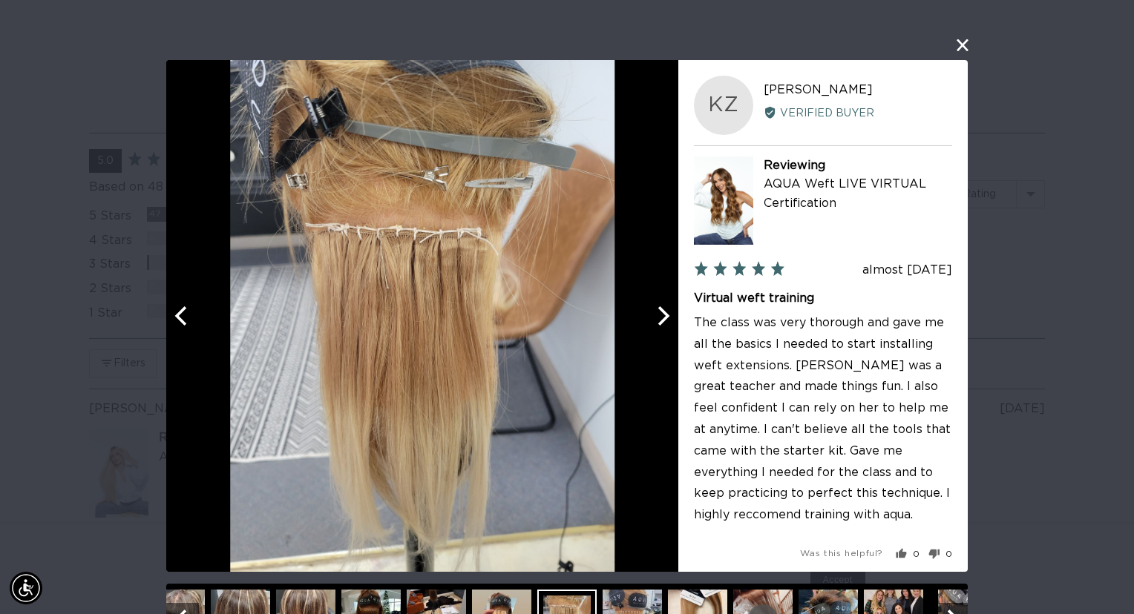
scroll to position [0, 2057]
click at [656, 313] on icon "Next" at bounding box center [661, 315] width 19 height 19
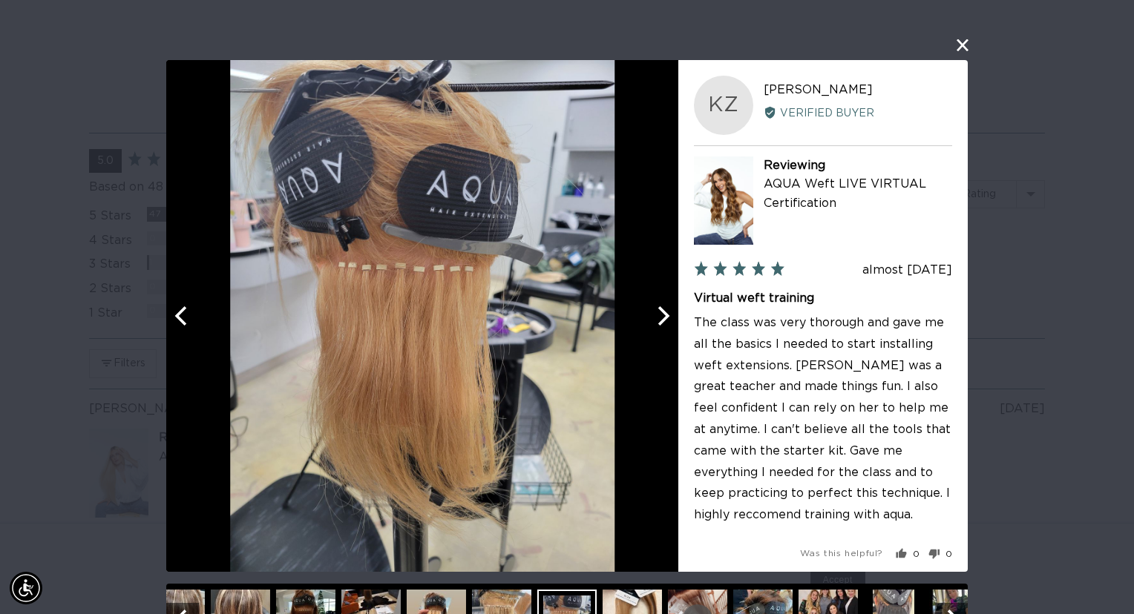
scroll to position [0, 0]
click at [656, 313] on icon "Next" at bounding box center [661, 315] width 19 height 19
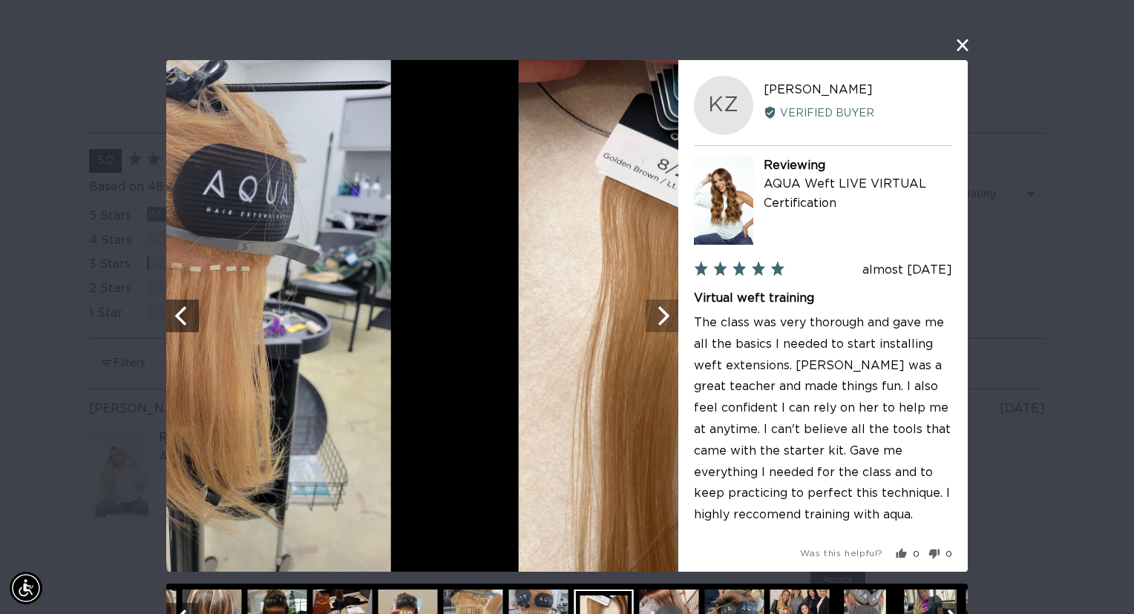
scroll to position [0, 1029]
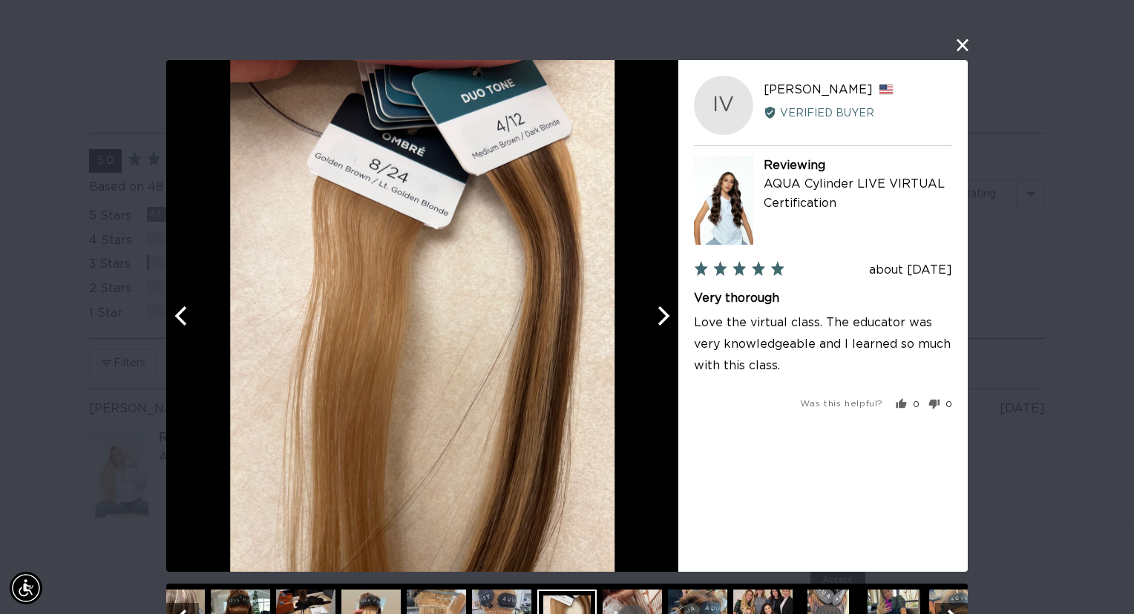
click at [656, 313] on icon "Next" at bounding box center [661, 315] width 19 height 19
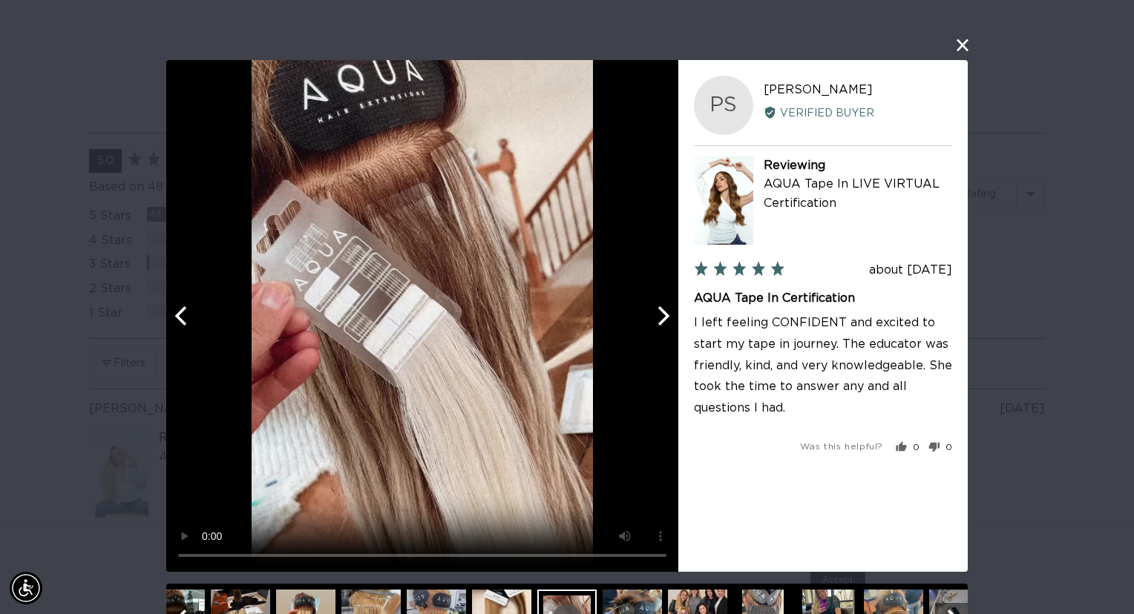
scroll to position [0, 0]
